Goal: Task Accomplishment & Management: Complete application form

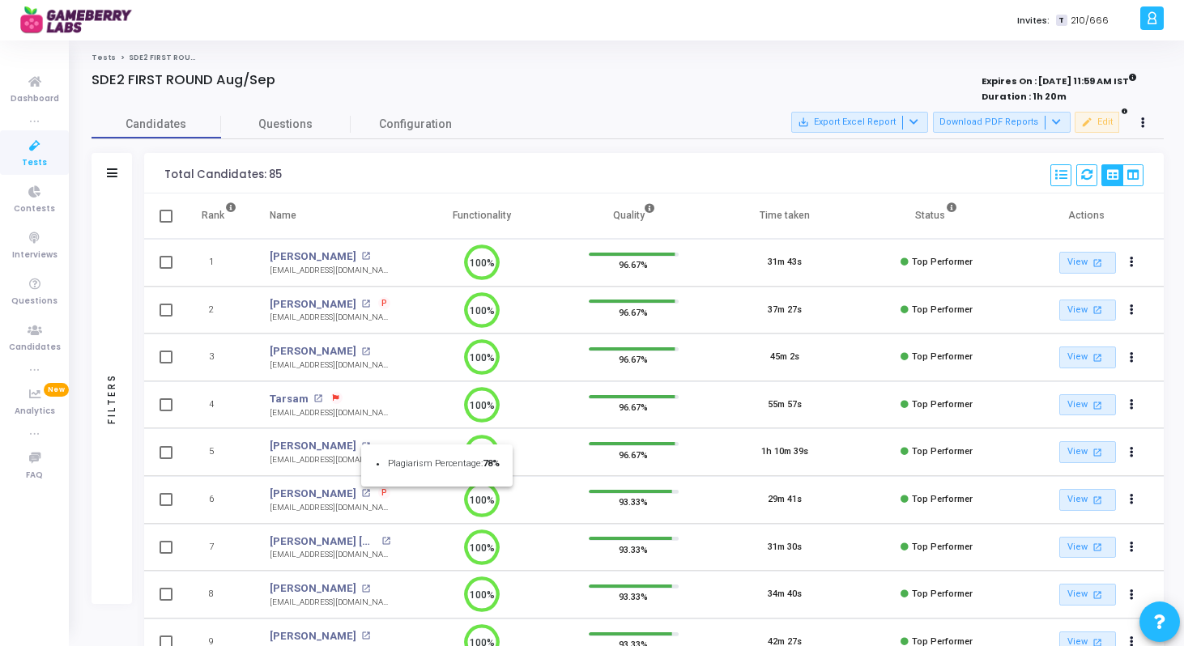
click at [45, 146] on div at bounding box center [592, 323] width 1184 height 646
click at [29, 145] on icon at bounding box center [35, 146] width 34 height 20
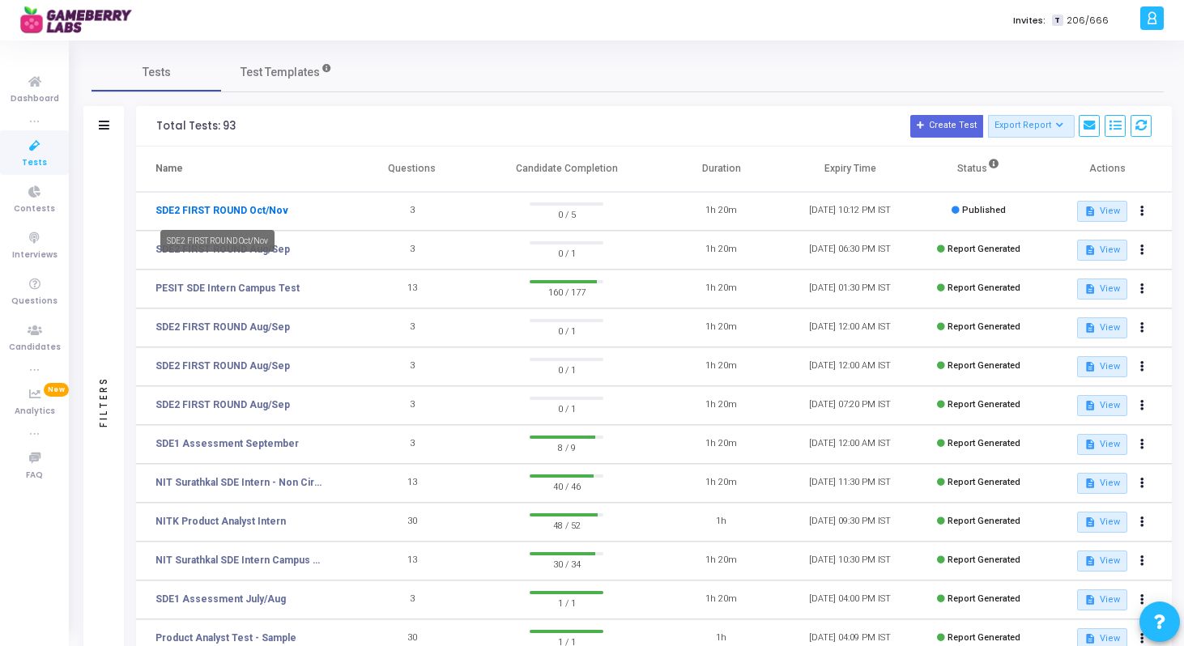
click at [258, 206] on link "SDE2 FIRST ROUND Oct/Nov" at bounding box center [221, 210] width 133 height 15
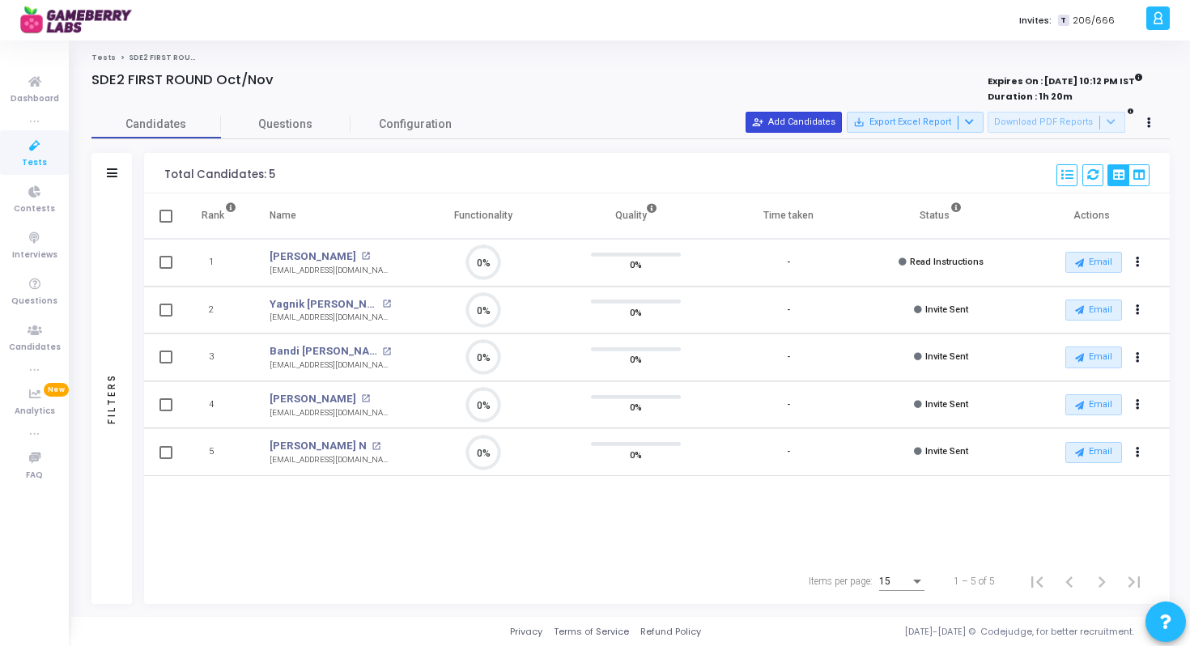
click at [807, 121] on button "person_add_alt Add Candidates" at bounding box center [794, 122] width 96 height 21
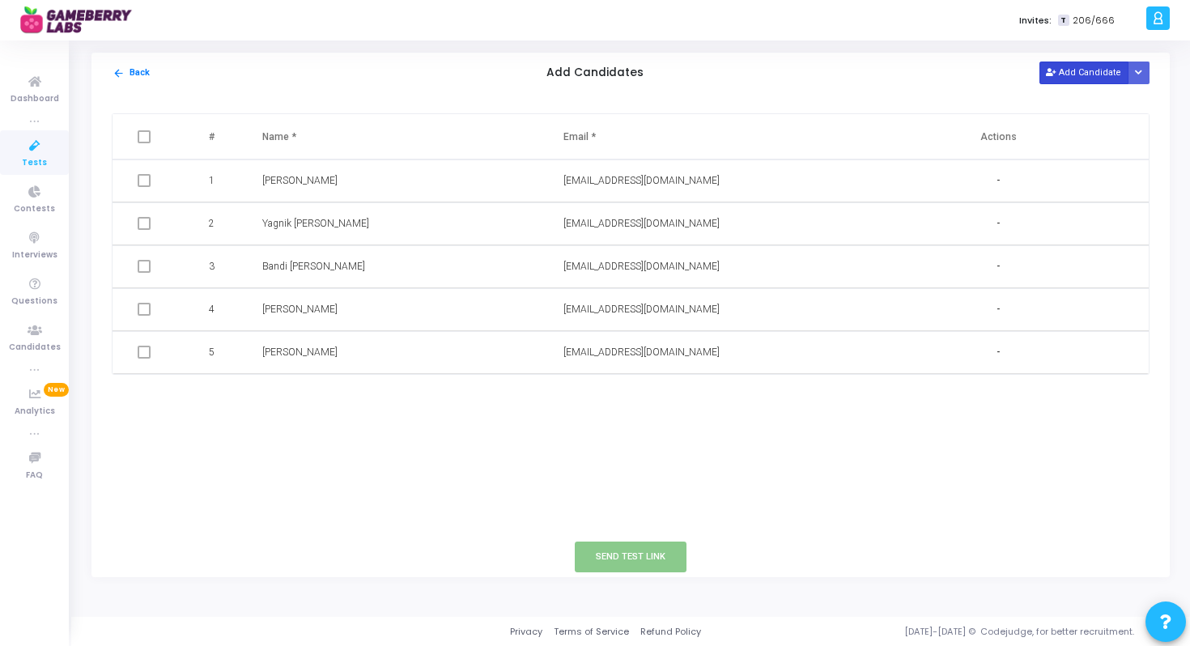
click at [1053, 70] on icon at bounding box center [1050, 73] width 9 height 9
click at [572, 394] on input "text" at bounding box center [656, 395] width 185 height 27
paste input "tejendra1402@gmail.com"
type input "tejendra1402@gmail.com"
click at [398, 392] on input "text" at bounding box center [354, 395] width 185 height 27
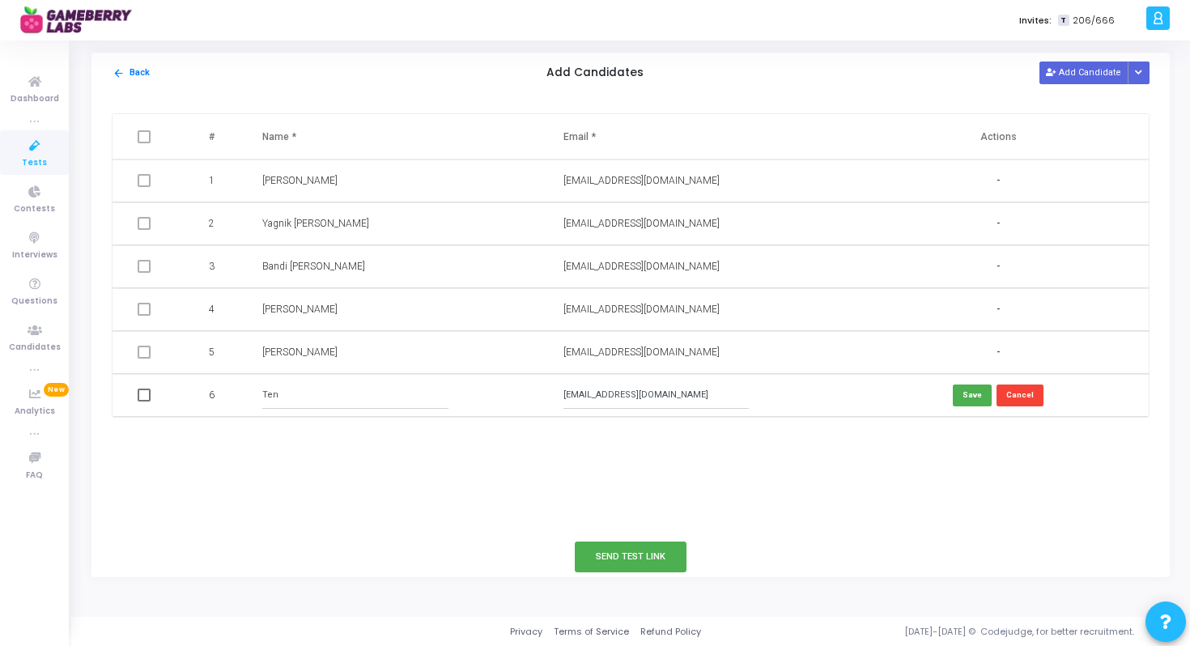
type input "Ten"
click at [598, 395] on input "tejendra1402@gmail.com" at bounding box center [656, 395] width 185 height 27
type input "tejendra1402@gmail.com"
click at [323, 405] on input "Ten" at bounding box center [354, 395] width 185 height 27
type input "Tejendra Singh"
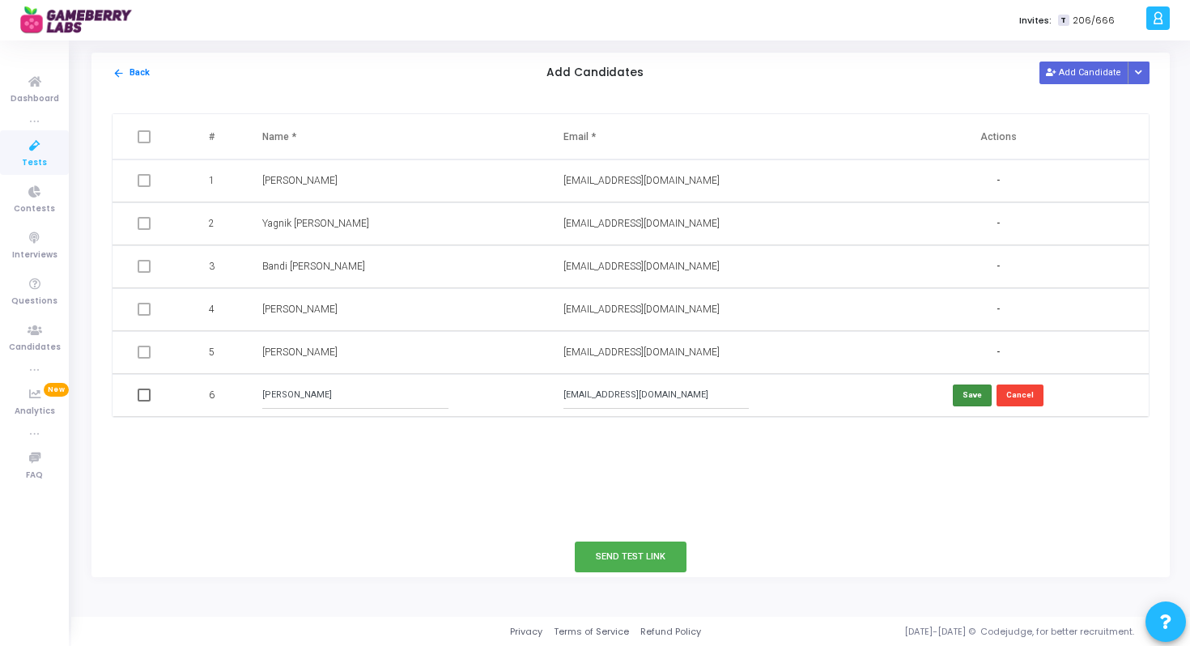
click at [977, 389] on button "Save" at bounding box center [972, 396] width 39 height 22
click at [143, 394] on span at bounding box center [144, 395] width 13 height 13
click at [143, 402] on input "checkbox" at bounding box center [143, 402] width 1 height 1
checkbox input "true"
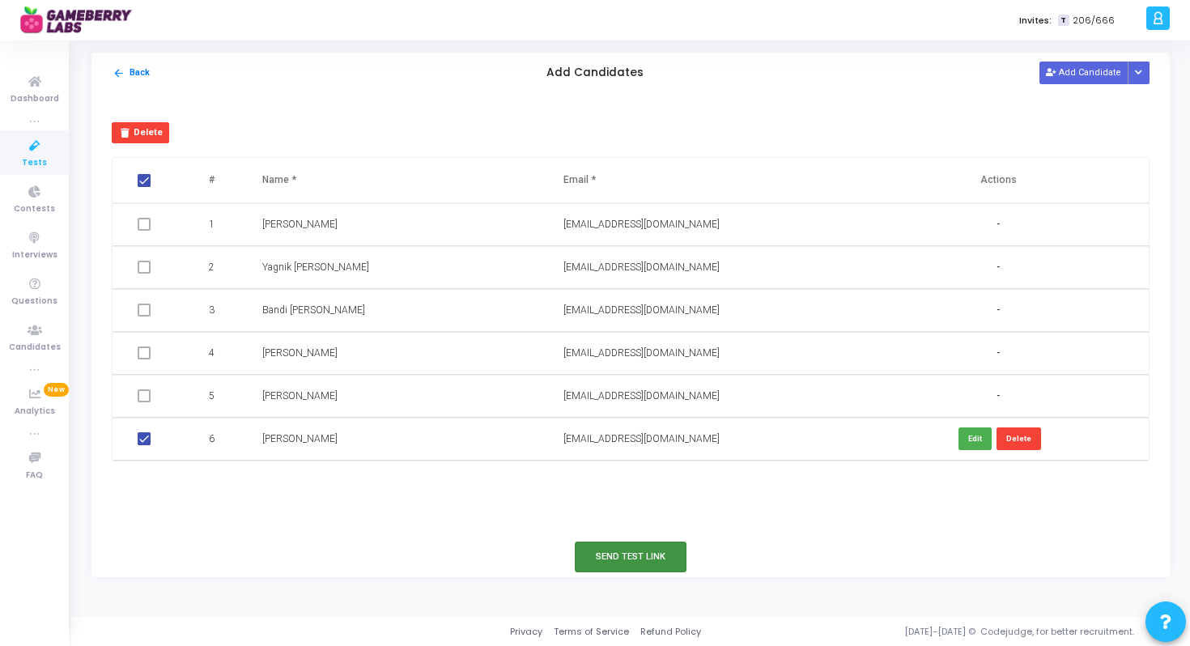
click at [626, 568] on button "Send Test Link" at bounding box center [631, 557] width 112 height 30
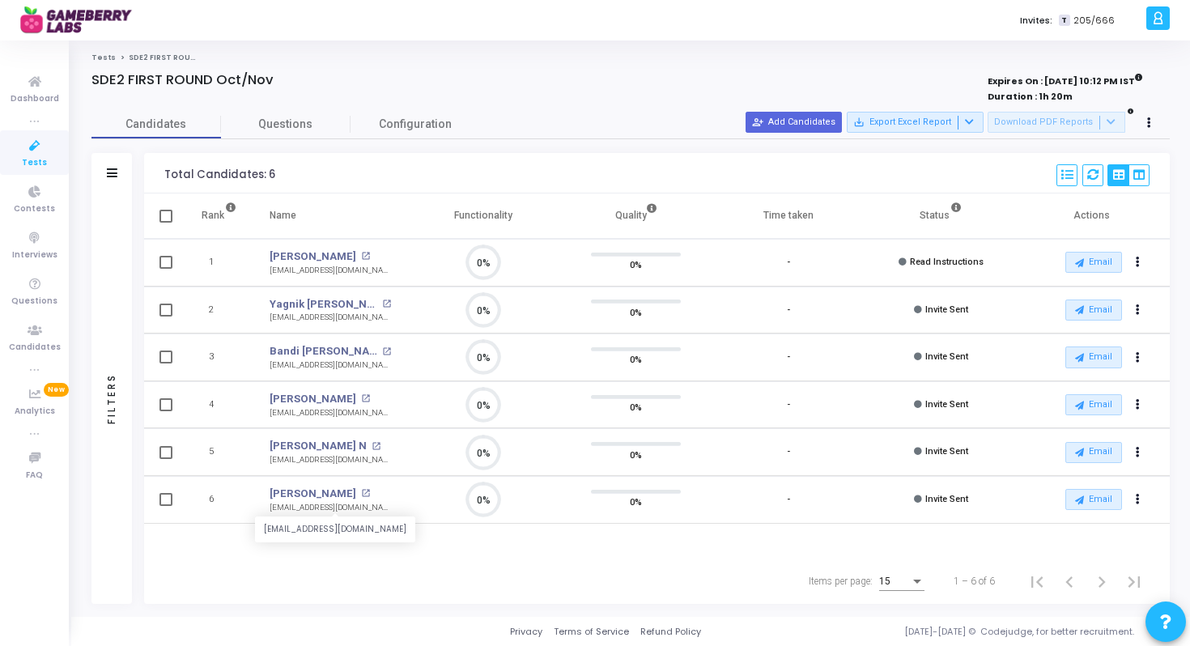
click at [308, 508] on div "tejendra1402@gmail.com" at bounding box center [330, 508] width 121 height 12
copy tr "tejendra1402@gmail.com tejendra1402@gmail.com 0%"
click at [478, 564] on div "Items per page: 15 1 – 6 of 6" at bounding box center [657, 581] width 999 height 45
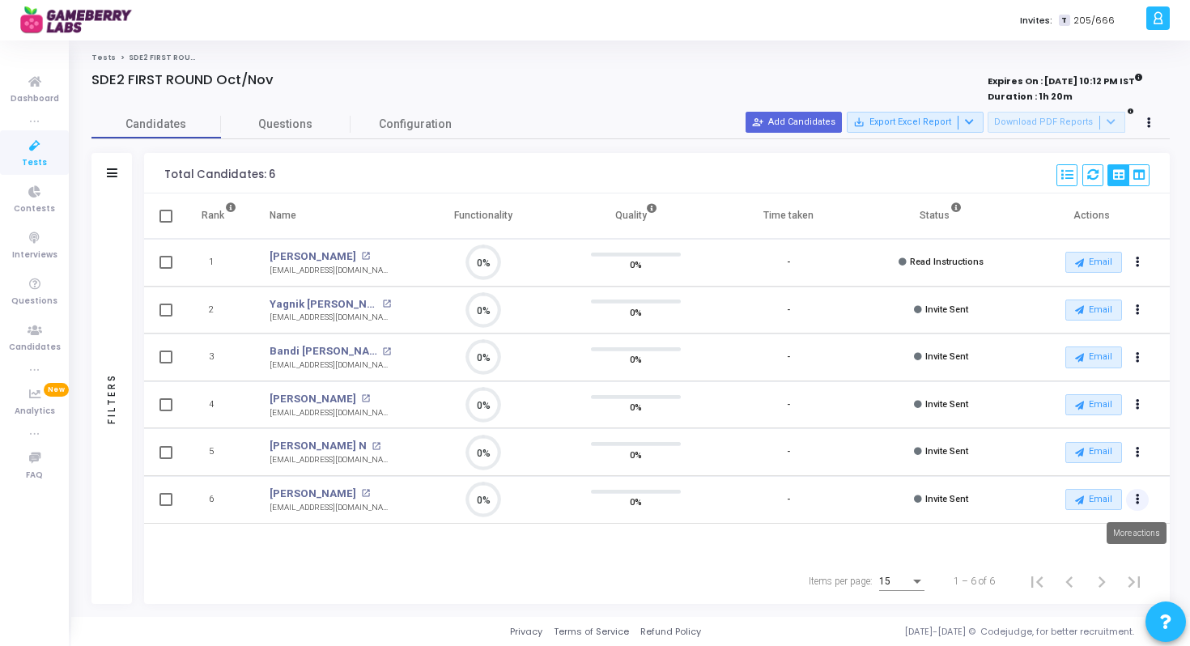
click at [1136, 498] on icon "Actions" at bounding box center [1138, 500] width 4 height 8
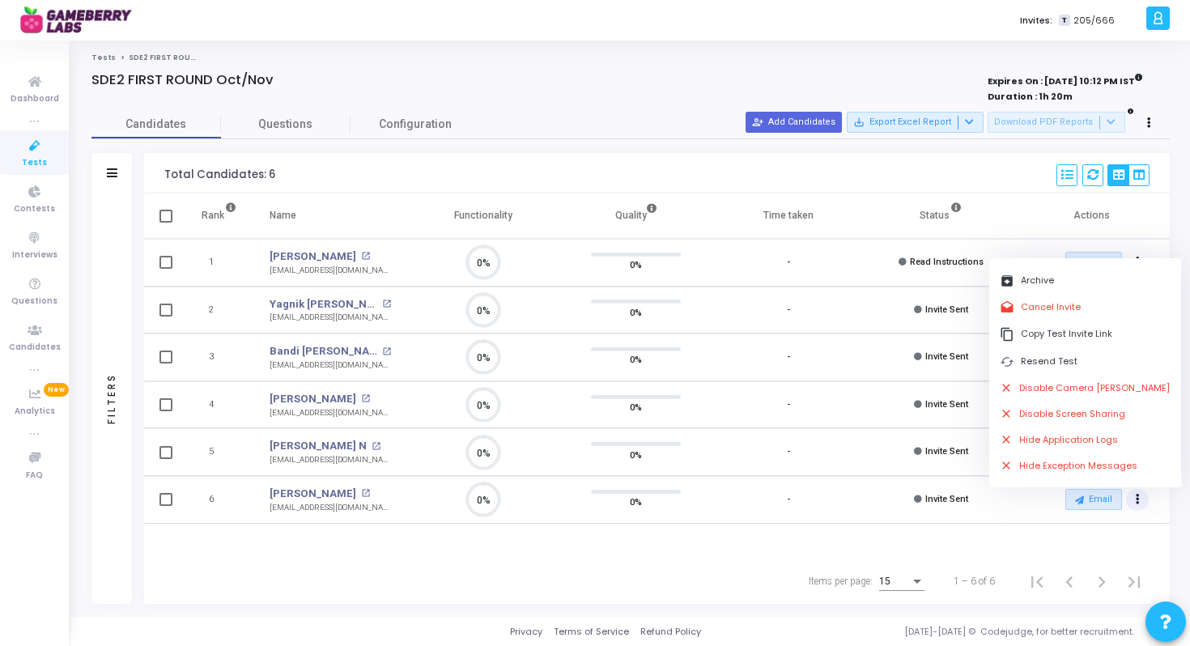
click at [679, 557] on div "Rank Name Functionality Quality Time taken Status Actions 1 Ajeet Patel open_in…" at bounding box center [657, 376] width 1026 height 365
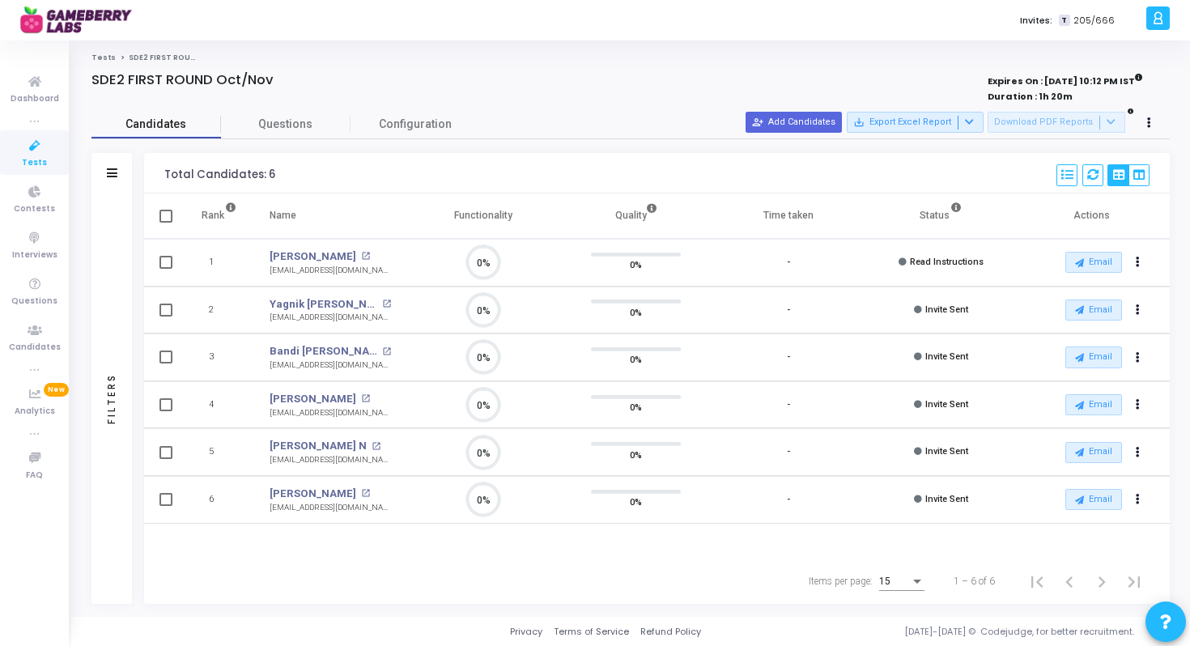
click at [169, 129] on span "Candidates" at bounding box center [156, 124] width 130 height 17
